Goal: Task Accomplishment & Management: Use online tool/utility

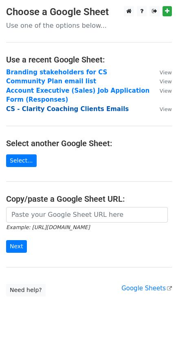
click at [78, 111] on strong "CS - Clarity Coaching Clients Emails" at bounding box center [67, 108] width 123 height 7
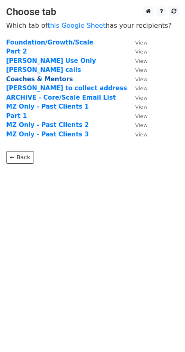
click at [33, 77] on strong "Coaches & Mentors" at bounding box center [39, 79] width 67 height 7
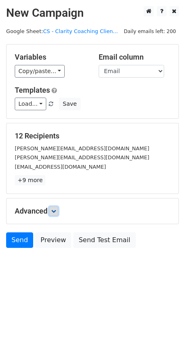
click at [57, 207] on link at bounding box center [53, 211] width 9 height 9
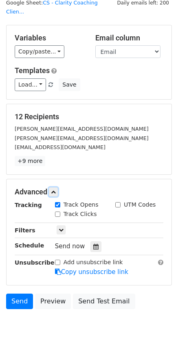
scroll to position [45, 0]
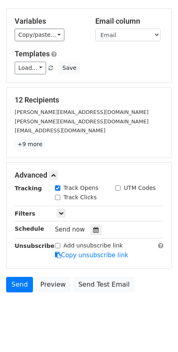
click at [59, 195] on input "Track Clicks" at bounding box center [57, 197] width 5 height 5
checkbox input "true"
click at [60, 211] on icon at bounding box center [61, 213] width 5 height 5
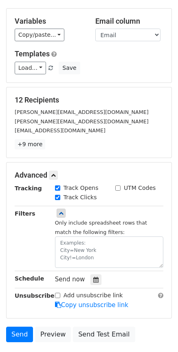
click at [30, 218] on div "Filters" at bounding box center [29, 238] width 40 height 59
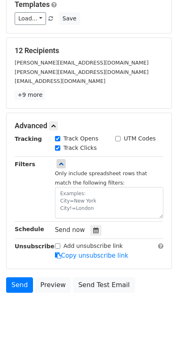
scroll to position [95, 0]
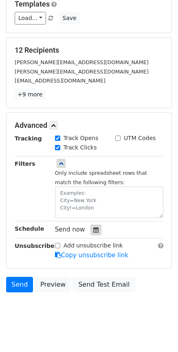
click at [94, 227] on icon at bounding box center [96, 230] width 5 height 6
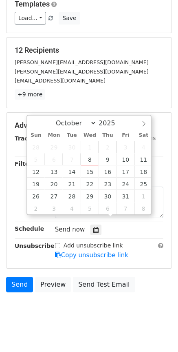
click at [29, 225] on strong "Schedule" at bounding box center [29, 228] width 29 height 7
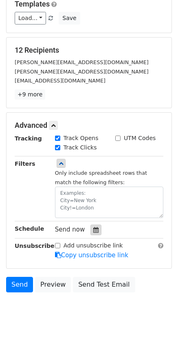
click at [92, 225] on div at bounding box center [96, 230] width 11 height 11
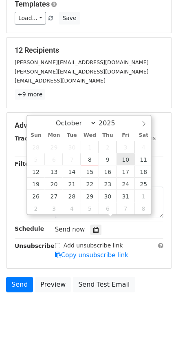
type input "2025-10-10 12:00"
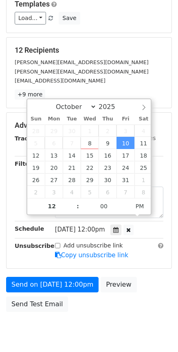
click at [111, 303] on div "Send on Oct 10 at 12:00pm Preview Send Test Email" at bounding box center [89, 296] width 178 height 39
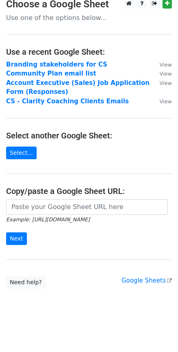
scroll to position [10, 0]
